Goal: Navigation & Orientation: Find specific page/section

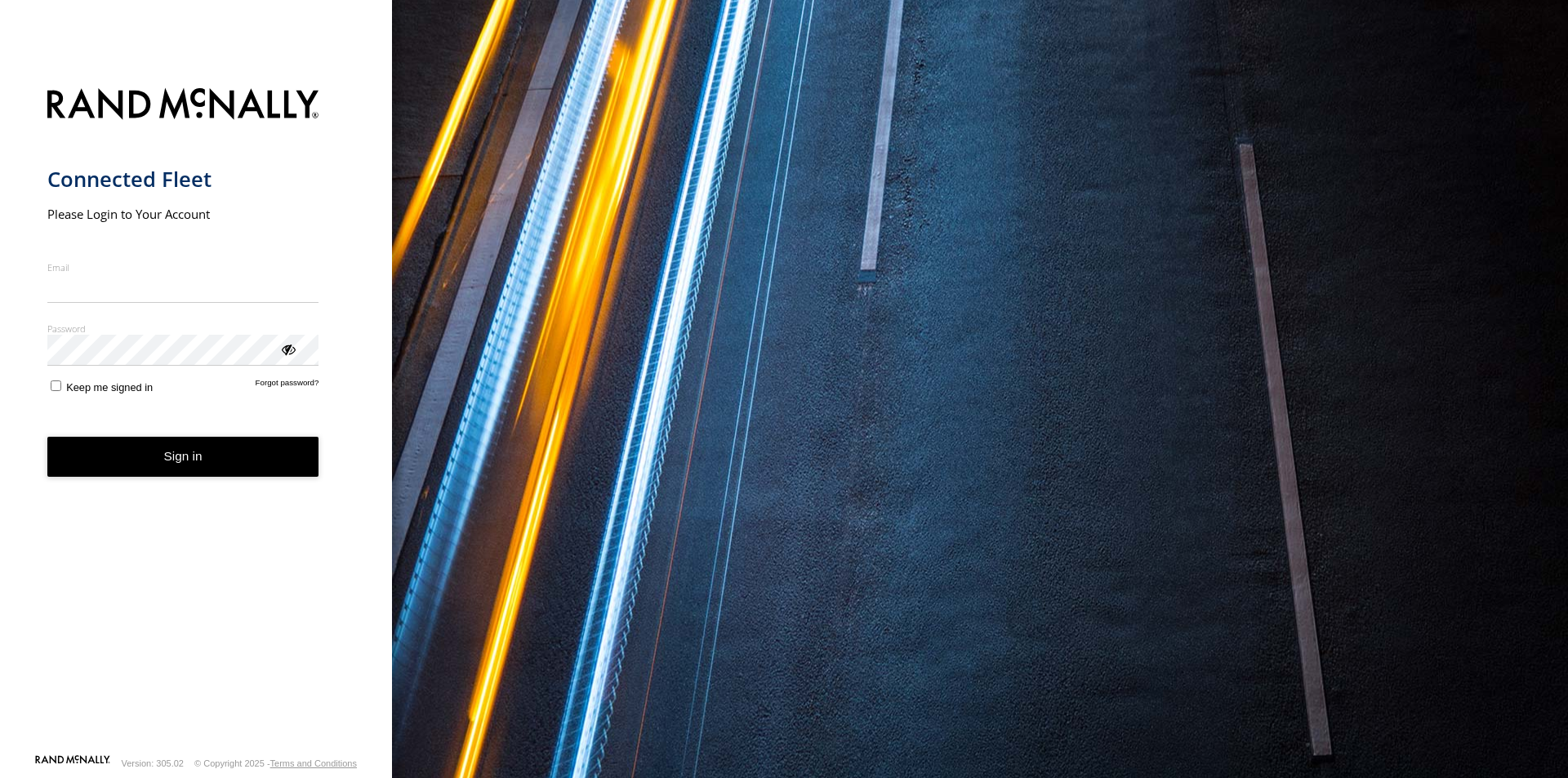
type input "**********"
click at [225, 468] on button "Sign in" at bounding box center [182, 456] width 272 height 40
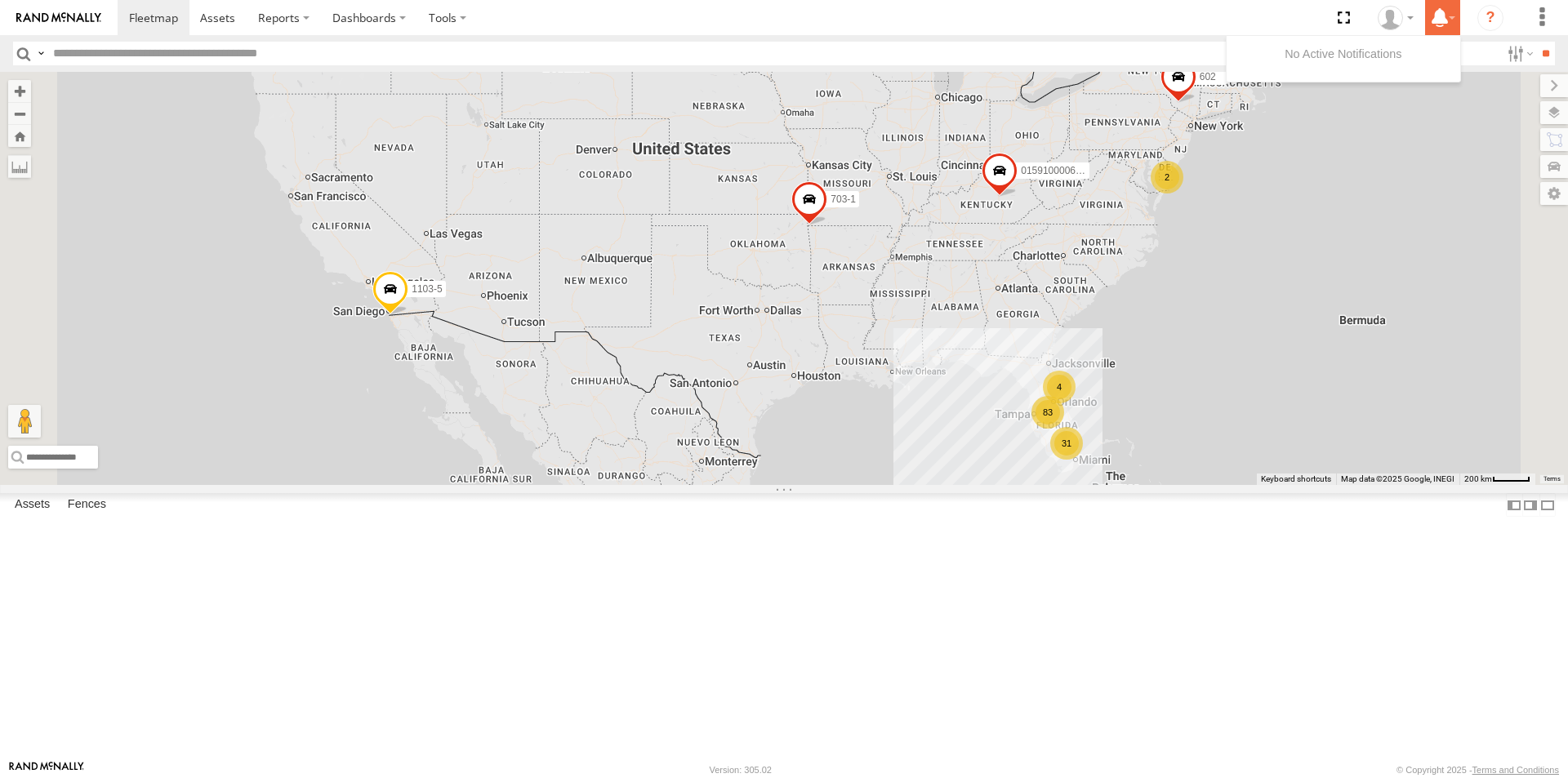
click at [1455, 19] on label at bounding box center [1443, 17] width 35 height 35
click at [1450, 15] on icon at bounding box center [1440, 17] width 29 height 20
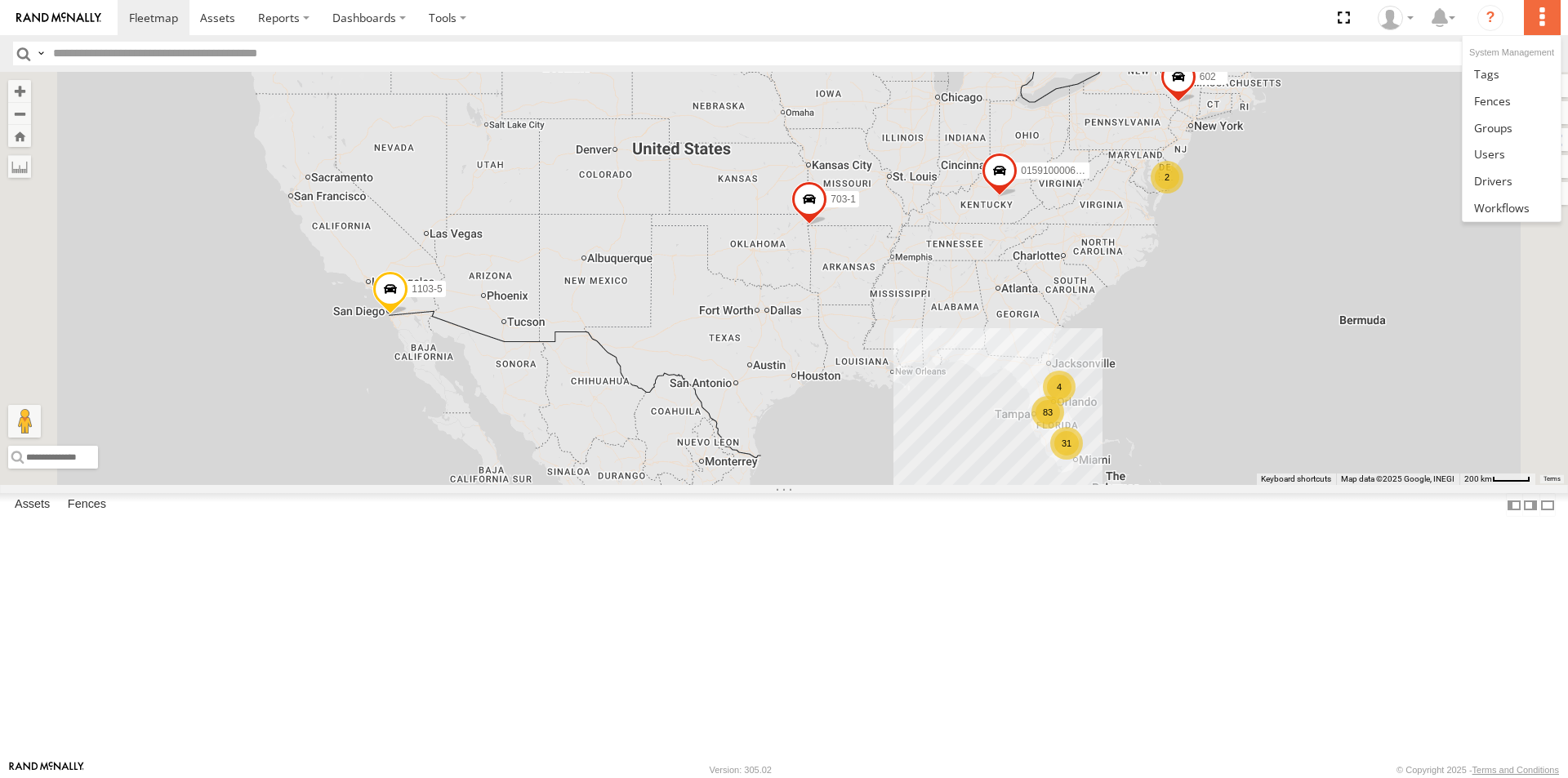
click at [1540, 16] on label at bounding box center [1541, 17] width 36 height 35
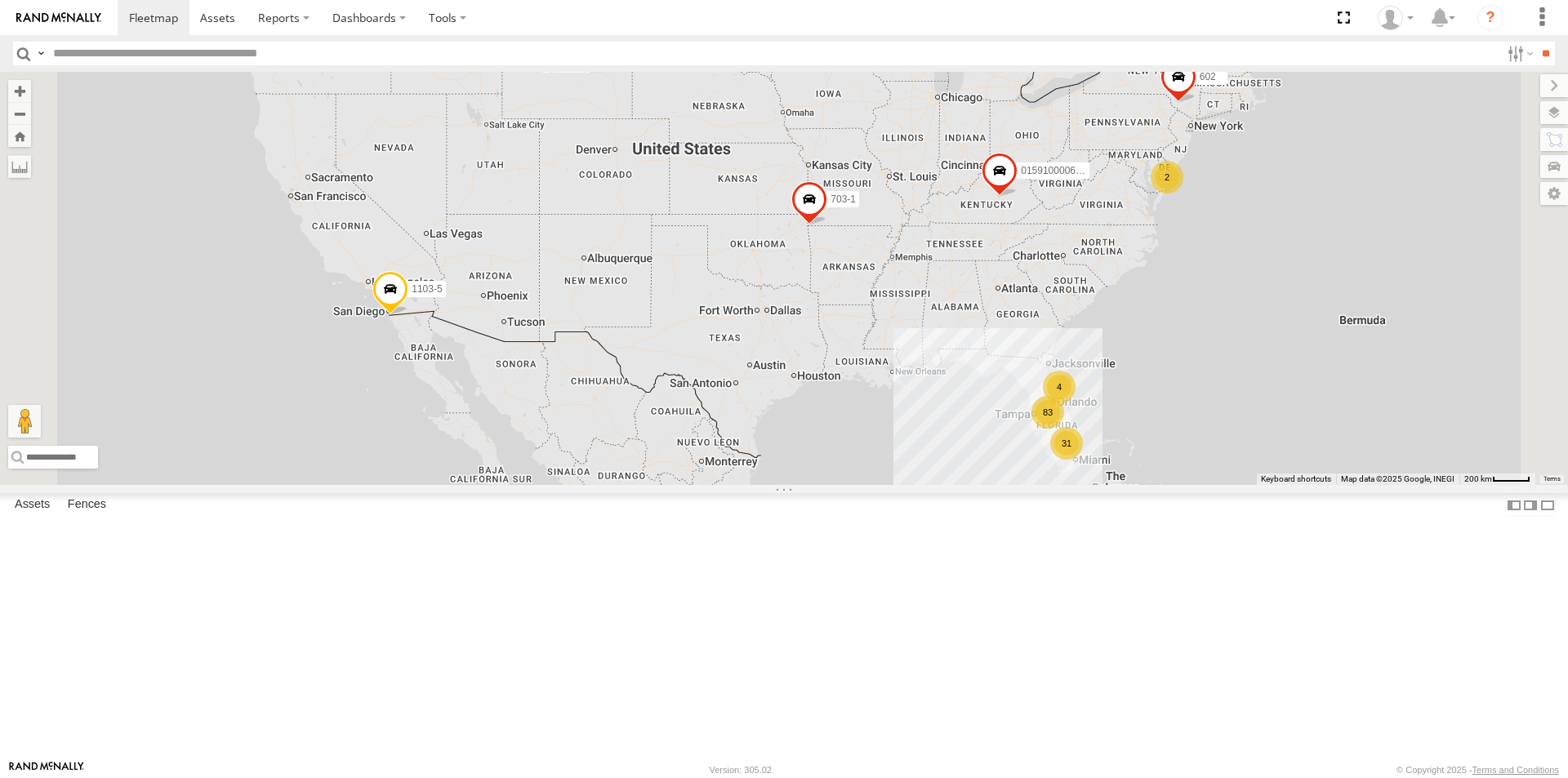
click at [1275, 27] on section at bounding box center [841, 17] width 1446 height 35
click at [1562, 191] on label at bounding box center [1535, 193] width 65 height 23
click at [1237, 13] on section at bounding box center [841, 17] width 1446 height 35
click at [1540, 89] on label at bounding box center [1554, 86] width 28 height 23
click at [1491, 15] on icon "?" at bounding box center [1490, 17] width 26 height 26
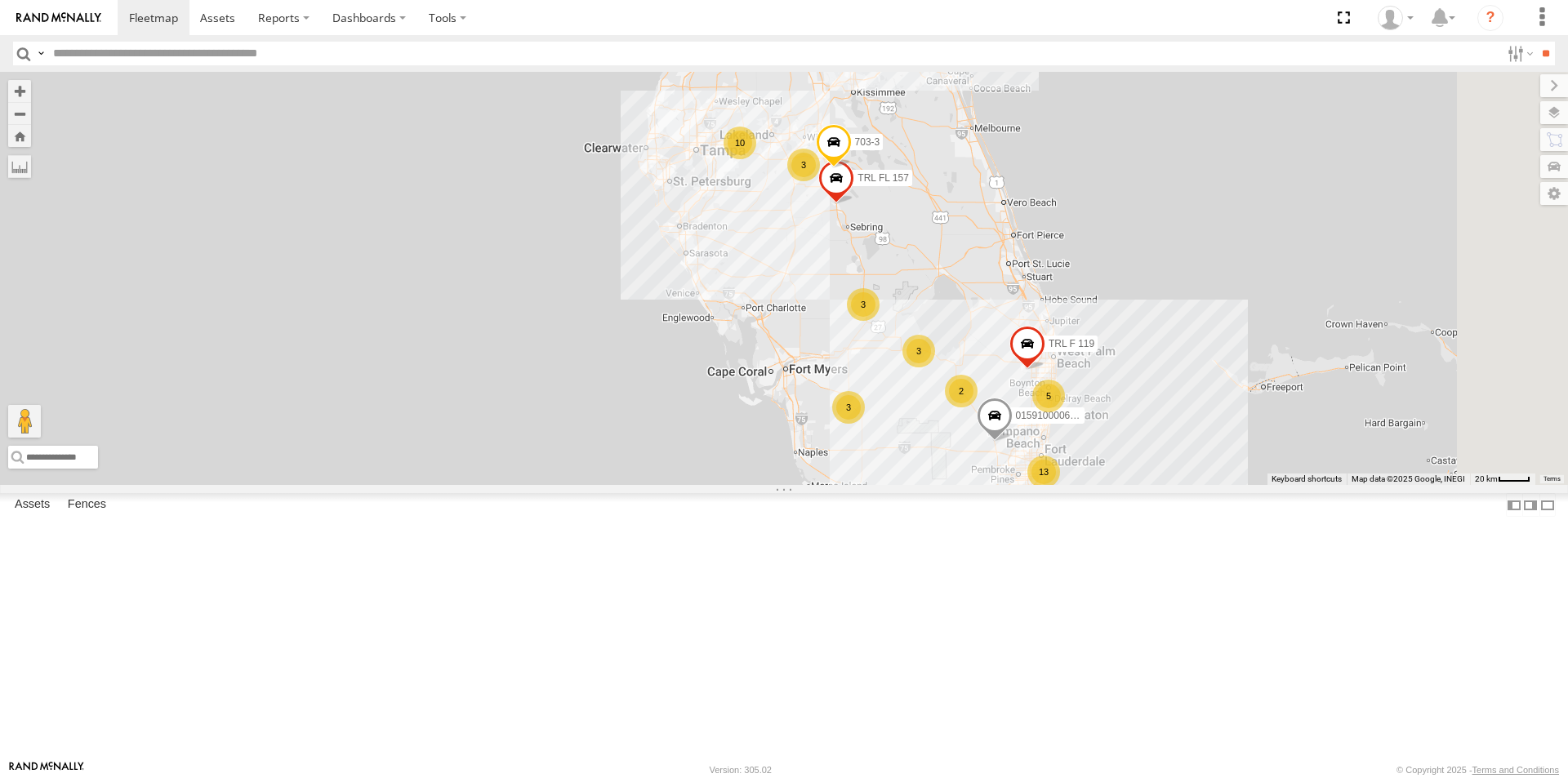
drag, startPoint x: 1312, startPoint y: 273, endPoint x: 1203, endPoint y: 535, distance: 283.8
click at [1203, 484] on div "015910000671878 1103-5 703-1 602 TRL FL 179 TRL T 205 015910000672884 TRL FL 15…" at bounding box center [784, 278] width 1568 height 412
